Goal: Information Seeking & Learning: Learn about a topic

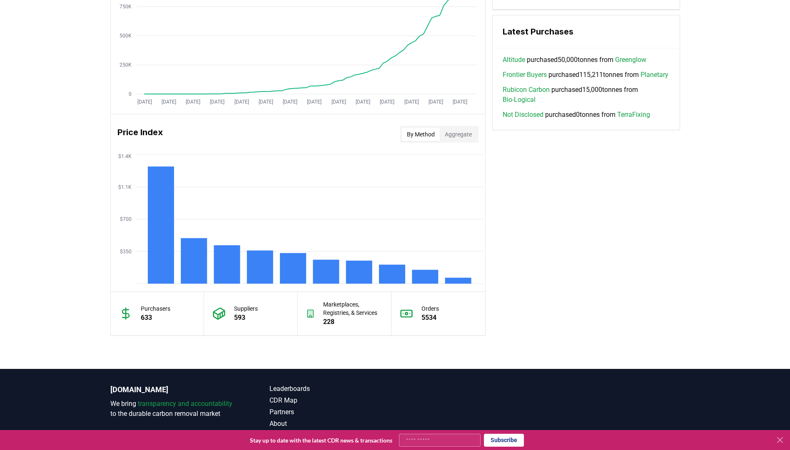
scroll to position [583, 0]
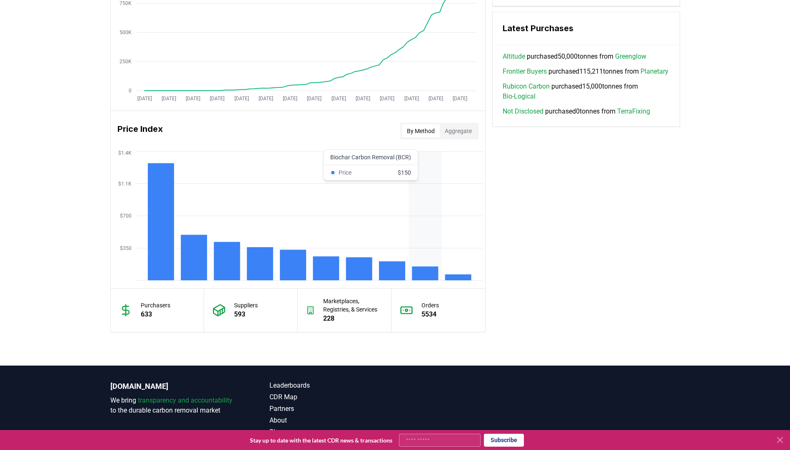
click at [428, 277] on rect at bounding box center [425, 274] width 26 height 14
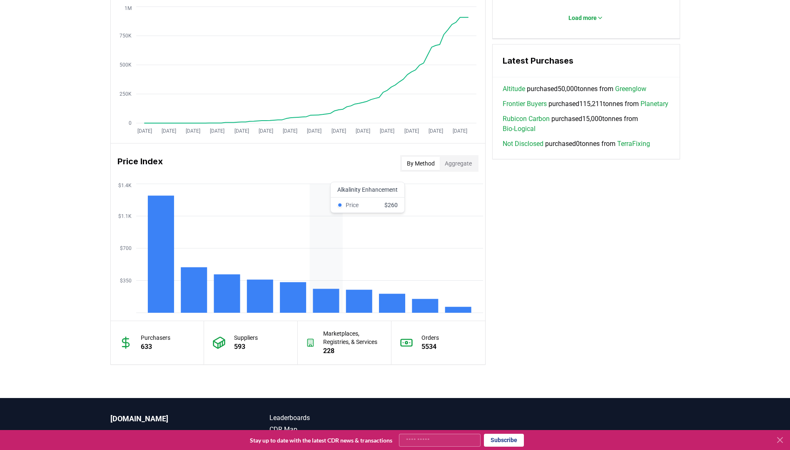
scroll to position [541, 0]
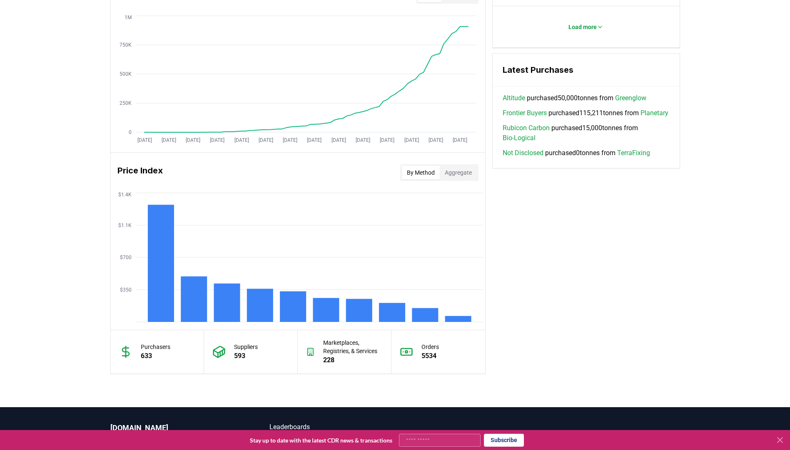
click at [456, 171] on button "Aggregate" at bounding box center [458, 172] width 37 height 13
click at [425, 171] on button "By Method" at bounding box center [421, 172] width 38 height 13
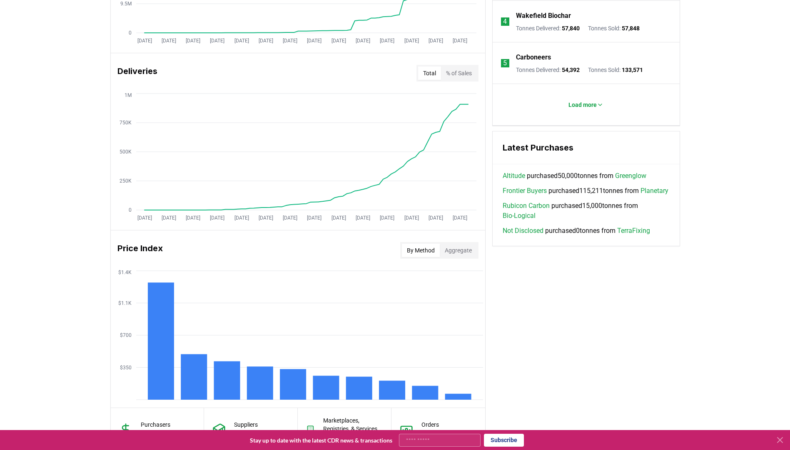
scroll to position [458, 0]
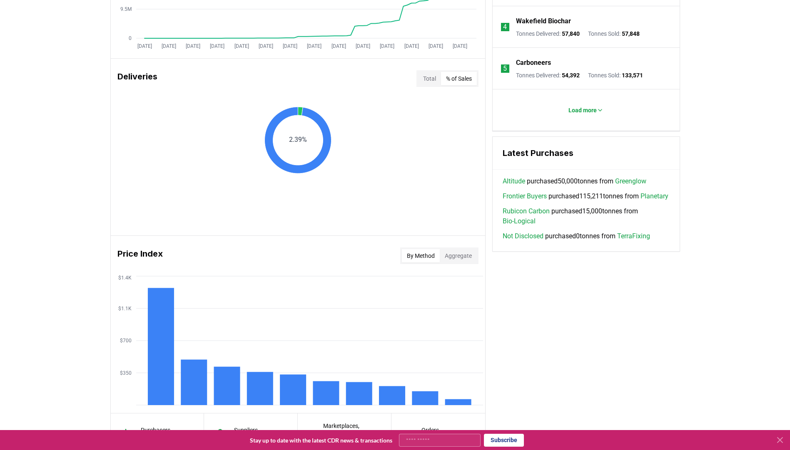
click at [460, 76] on button "% of Sales" at bounding box center [459, 78] width 36 height 13
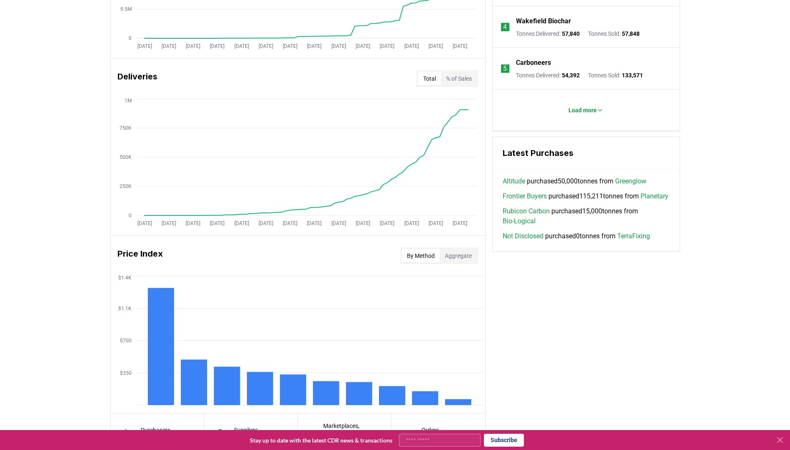
click at [427, 78] on button "Total" at bounding box center [429, 78] width 23 height 13
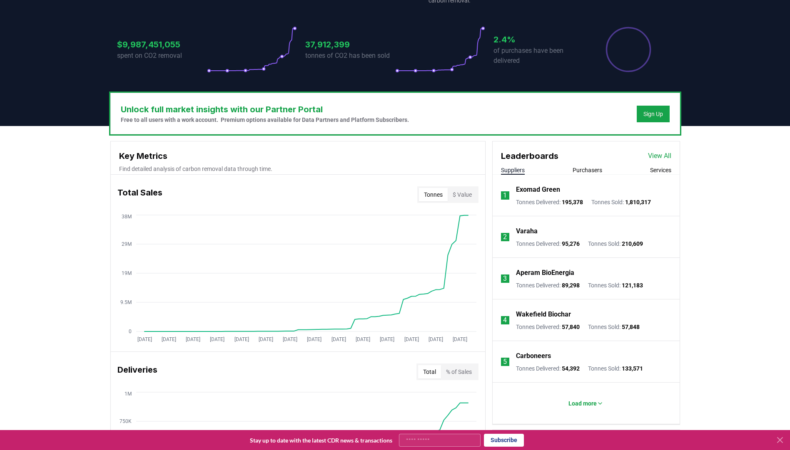
scroll to position [162, 0]
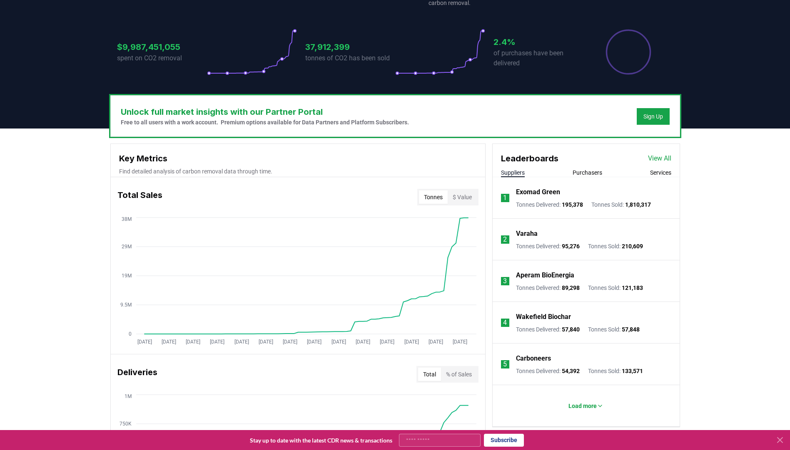
click at [593, 171] on button "Purchasers" at bounding box center [587, 173] width 30 height 8
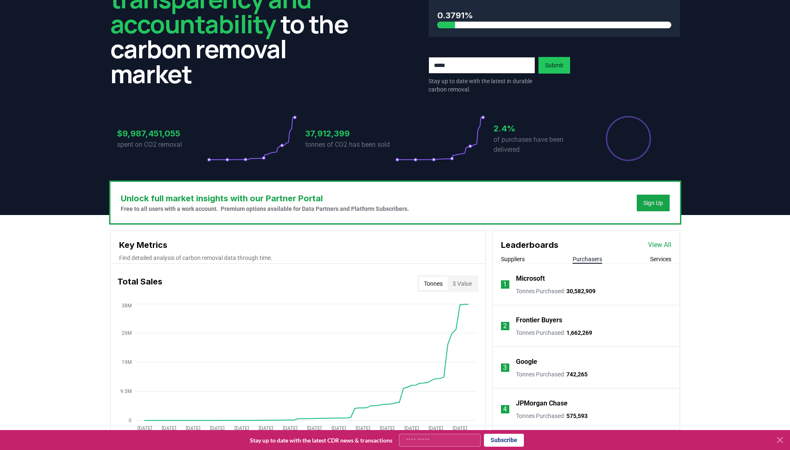
scroll to position [0, 0]
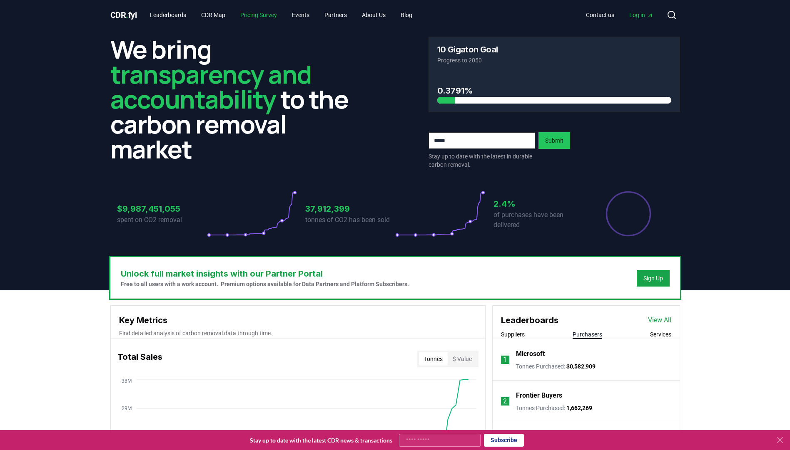
click at [255, 16] on link "Pricing Survey" at bounding box center [258, 14] width 50 height 15
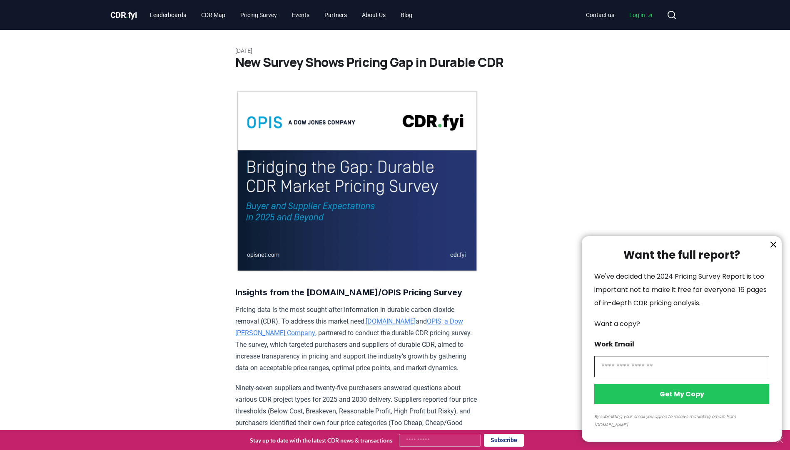
click at [215, 18] on div at bounding box center [395, 225] width 790 height 450
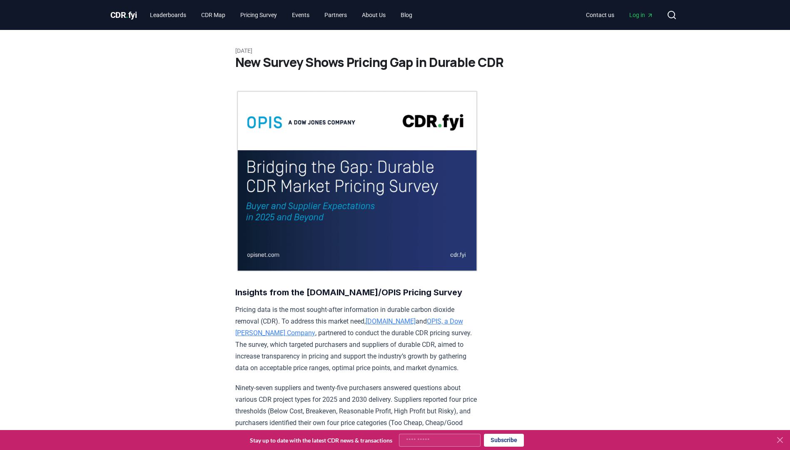
click at [215, 15] on div at bounding box center [395, 225] width 790 height 450
click at [218, 12] on link "CDR Map" at bounding box center [212, 14] width 37 height 15
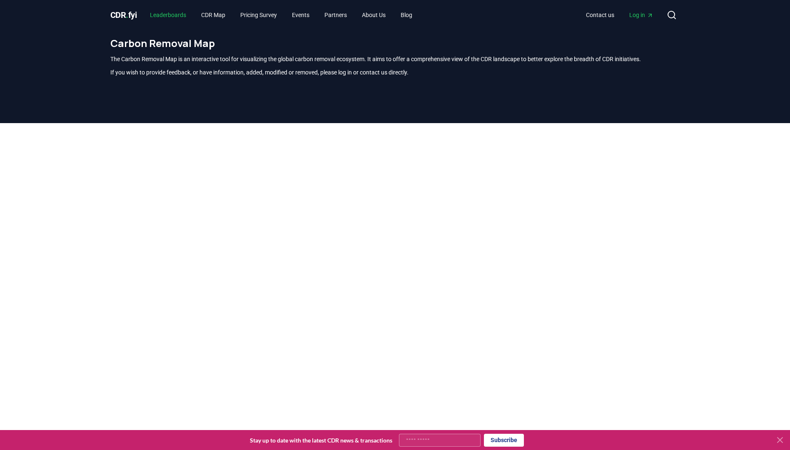
click at [170, 15] on link "Leaderboards" at bounding box center [168, 14] width 50 height 15
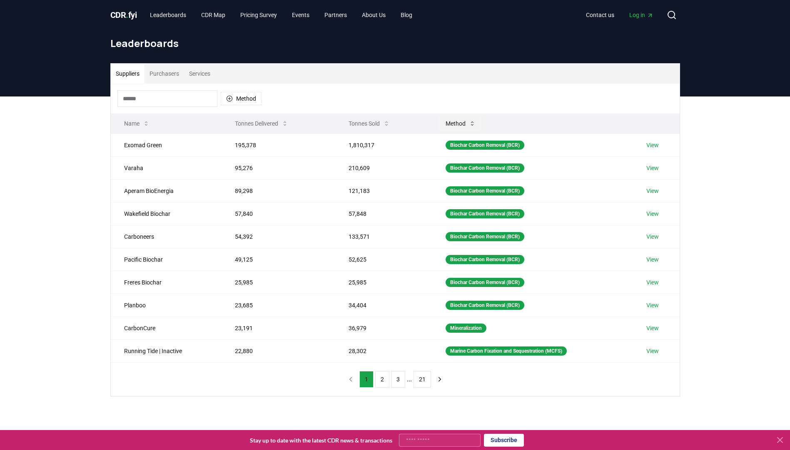
click at [471, 125] on icon at bounding box center [472, 124] width 2 height 4
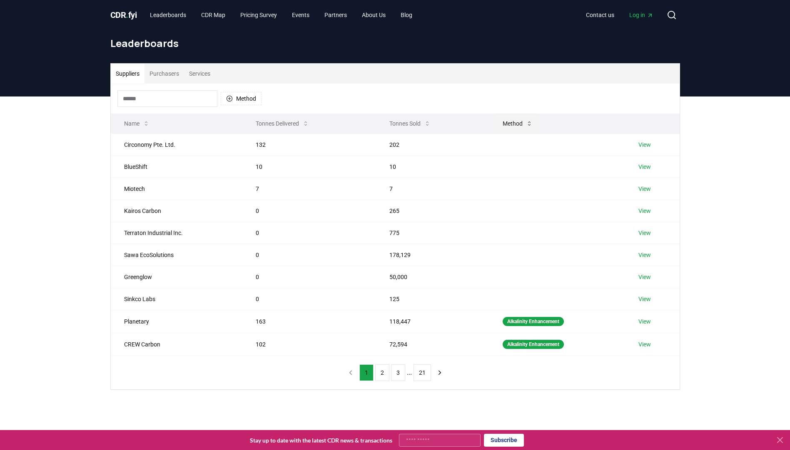
click at [528, 119] on button "Method" at bounding box center [517, 123] width 43 height 17
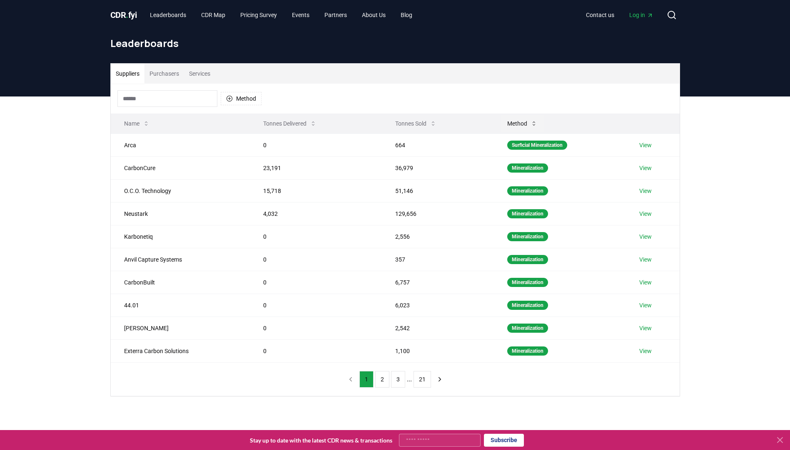
click at [522, 121] on button "Method" at bounding box center [521, 123] width 43 height 17
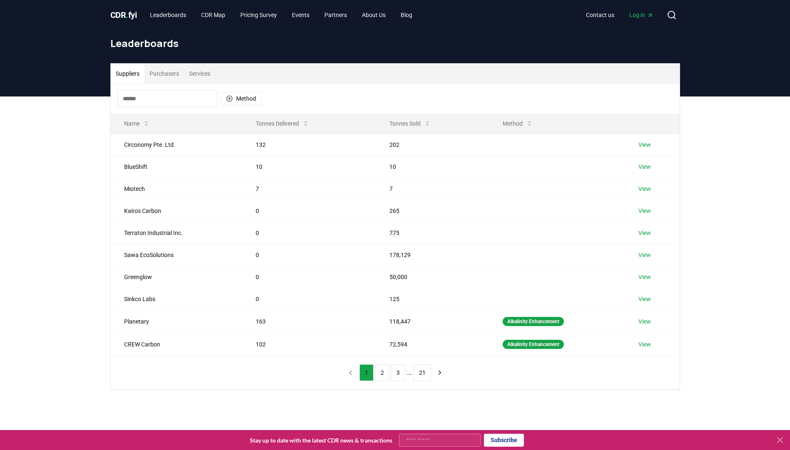
click at [170, 75] on button "Purchasers" at bounding box center [164, 74] width 40 height 20
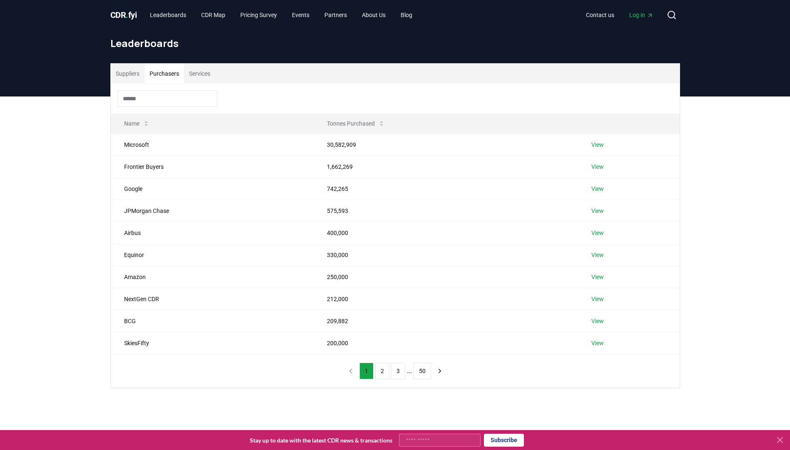
click at [125, 74] on button "Suppliers" at bounding box center [128, 74] width 34 height 20
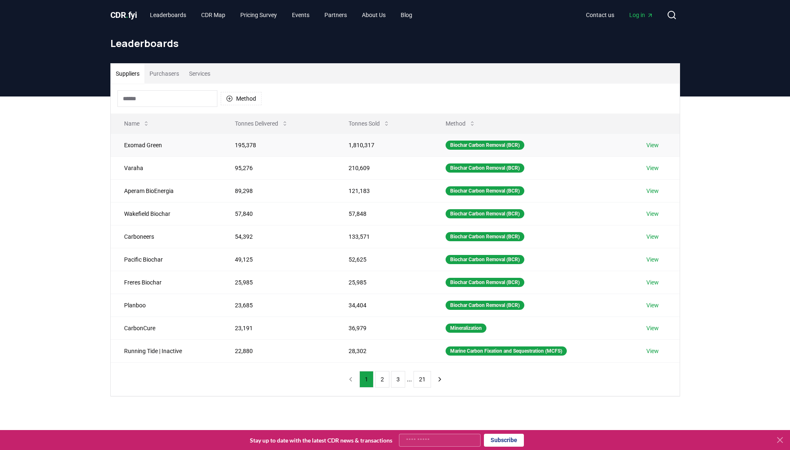
click at [651, 144] on link "View" at bounding box center [652, 145] width 12 height 8
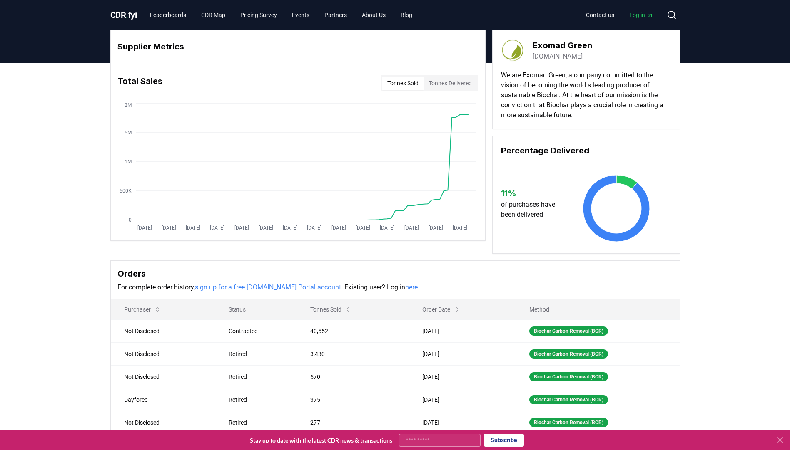
click at [452, 79] on button "Tonnes Delivered" at bounding box center [449, 83] width 53 height 13
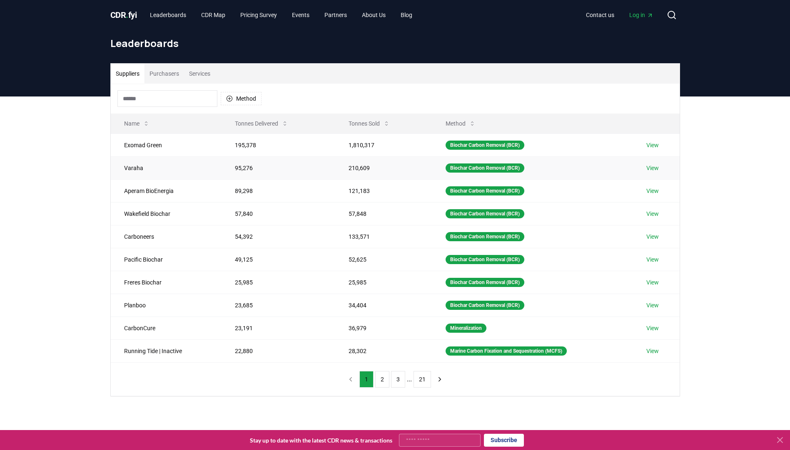
click at [658, 170] on link "View" at bounding box center [652, 168] width 12 height 8
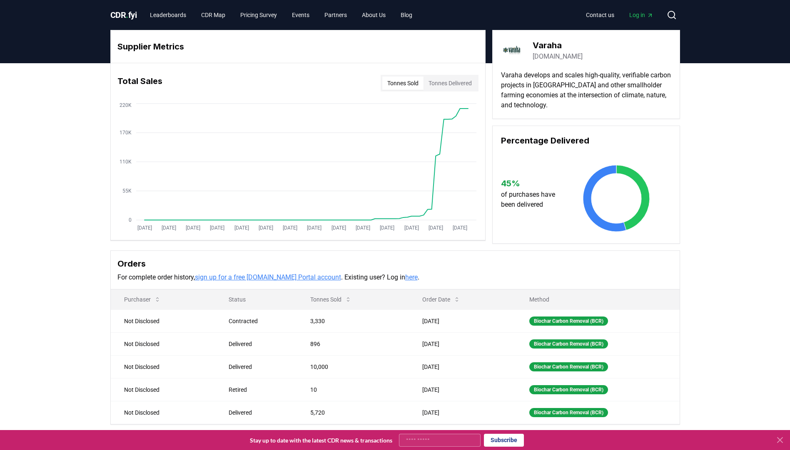
click at [116, 14] on span "CDR . fyi" at bounding box center [123, 15] width 27 height 10
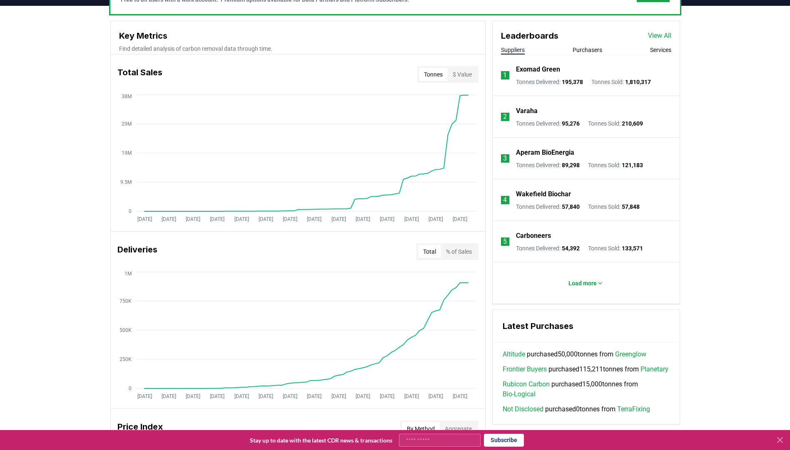
scroll to position [125, 0]
